Goal: Information Seeking & Learning: Check status

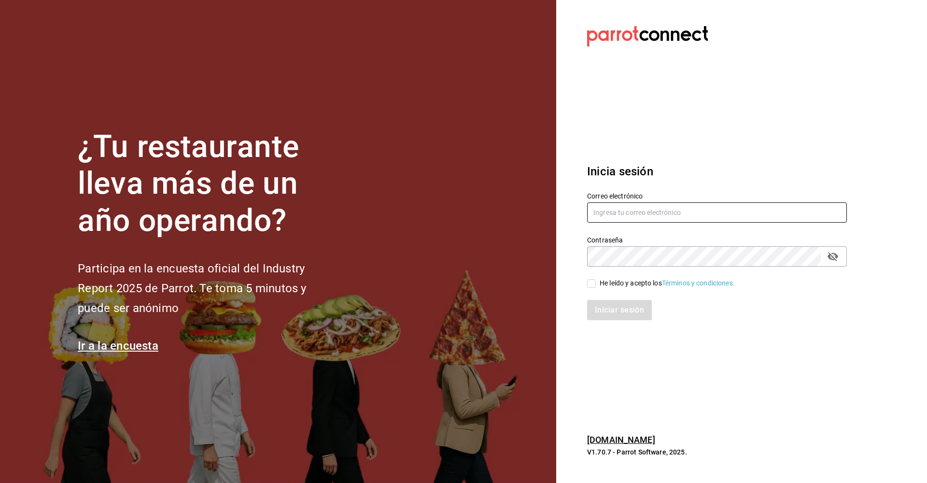
type input "[EMAIL_ADDRESS][DOMAIN_NAME]"
click at [593, 283] on input "He leído y acepto los Términos y condiciones." at bounding box center [591, 283] width 9 height 9
checkbox input "true"
click at [610, 316] on button "Iniciar sesión" at bounding box center [620, 310] width 66 height 20
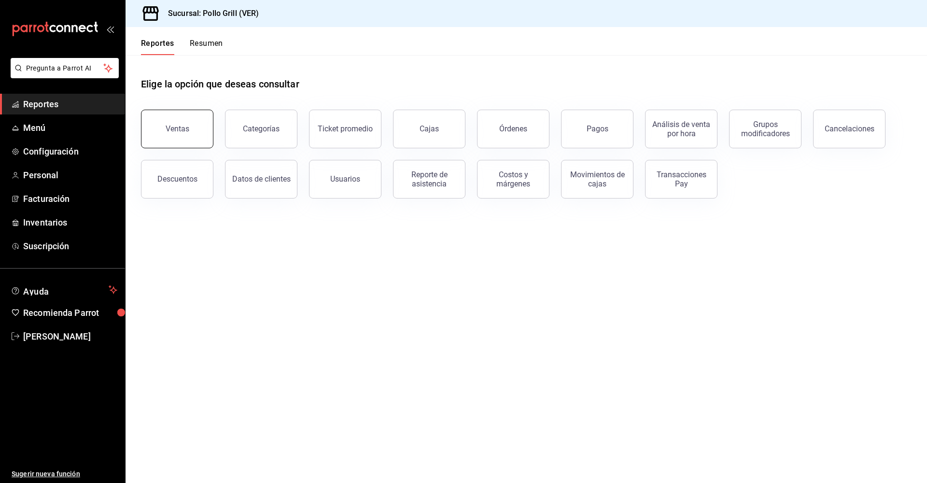
click at [174, 127] on div "Ventas" at bounding box center [178, 128] width 24 height 9
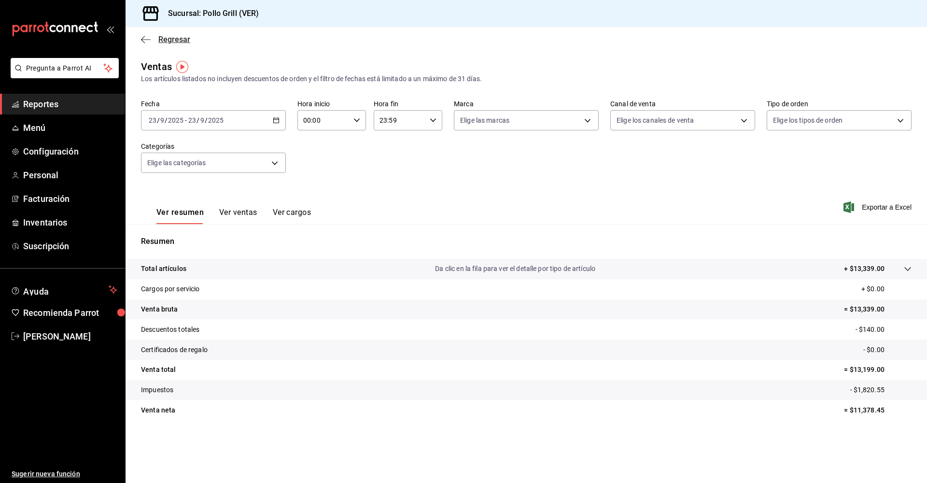
click at [167, 36] on span "Regresar" at bounding box center [174, 39] width 32 height 9
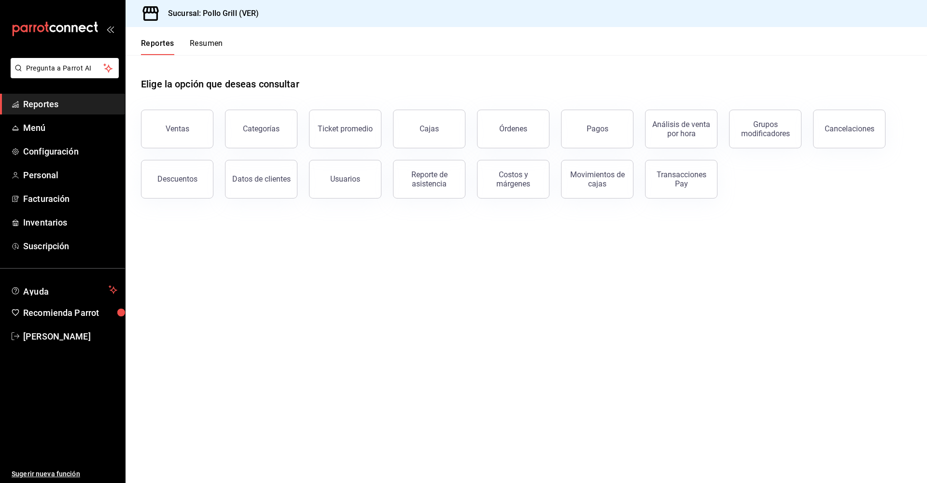
click at [56, 102] on span "Reportes" at bounding box center [70, 104] width 94 height 13
click at [205, 39] on button "Resumen" at bounding box center [206, 47] width 33 height 16
